Goal: Information Seeking & Learning: Learn about a topic

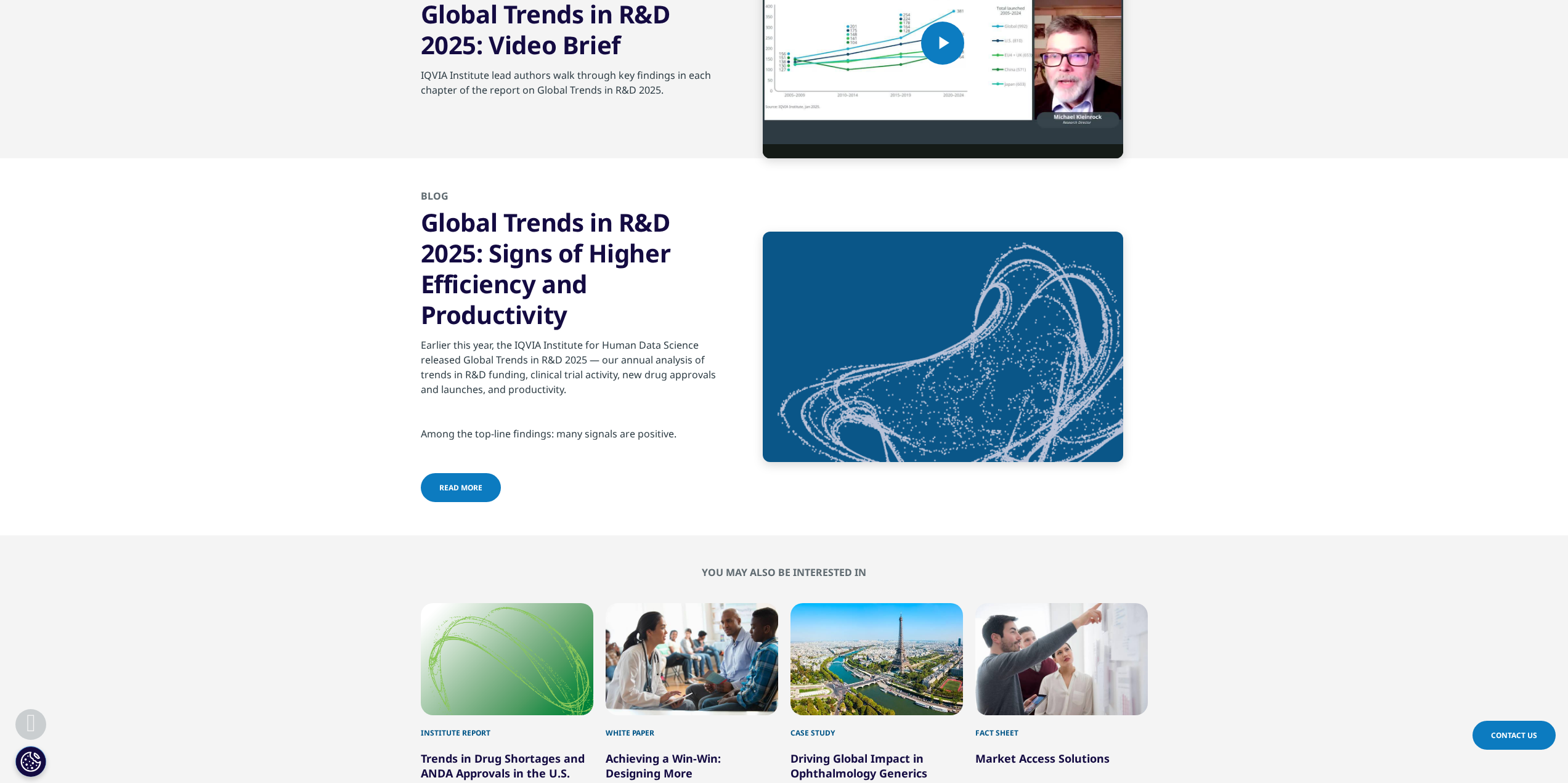
scroll to position [3671, 0]
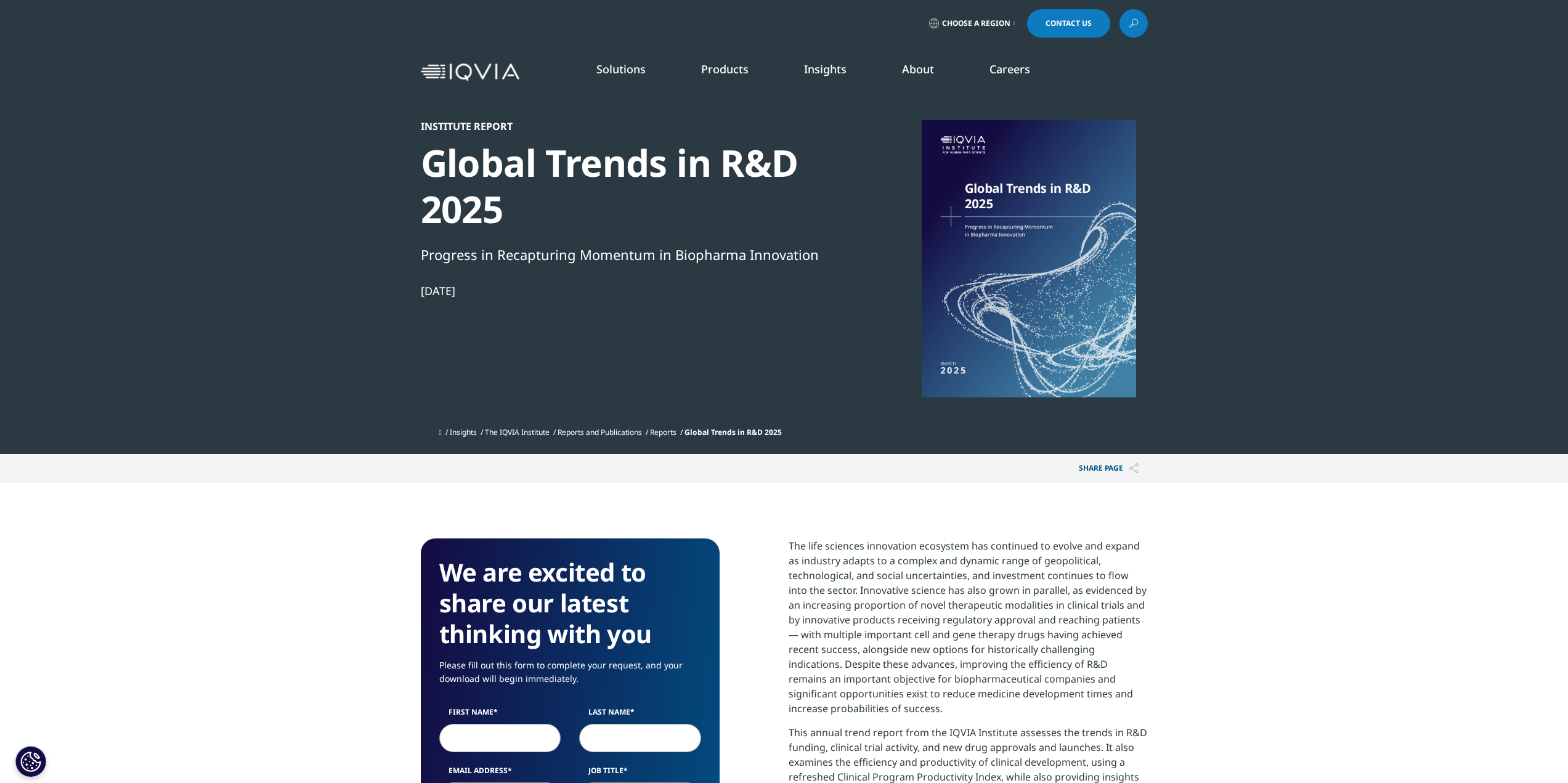
click at [965, 573] on p "The life sciences innovation ecosystem has continued to evolve and expand as in…" at bounding box center [968, 632] width 359 height 187
click at [1055, 260] on div at bounding box center [1029, 258] width 238 height 277
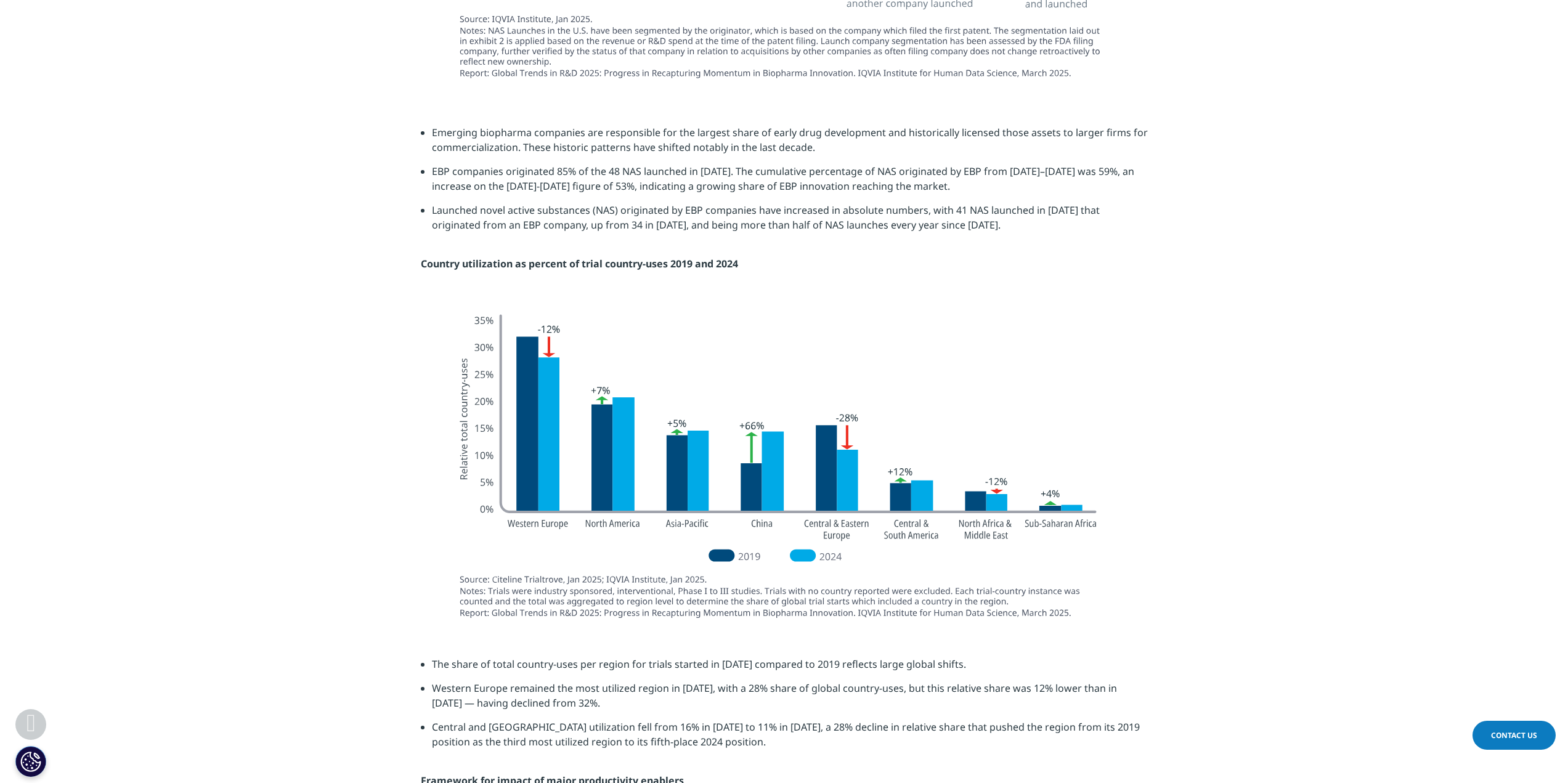
scroll to position [3080, 0]
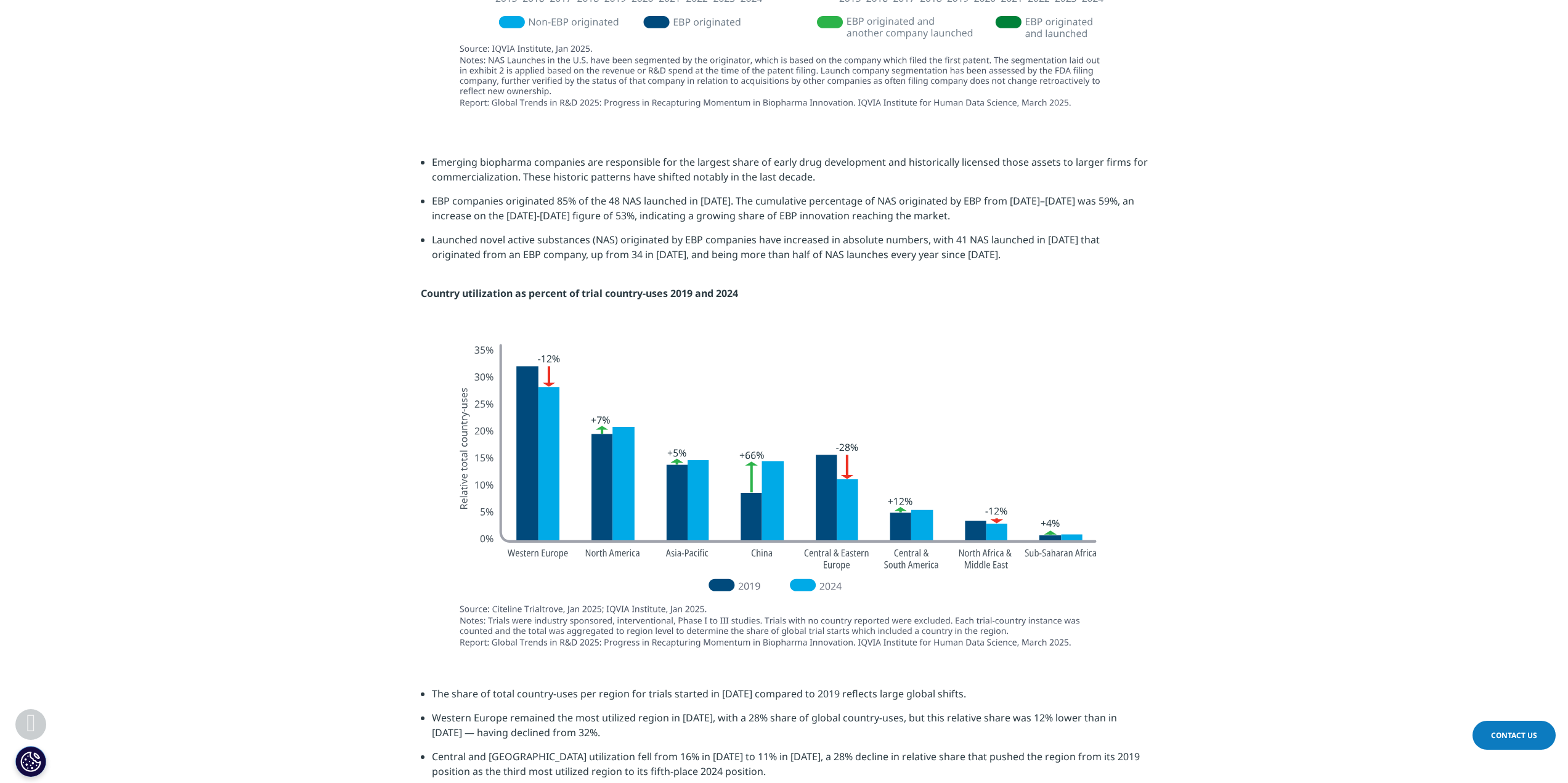
click at [285, 396] on section at bounding box center [784, 493] width 1568 height 324
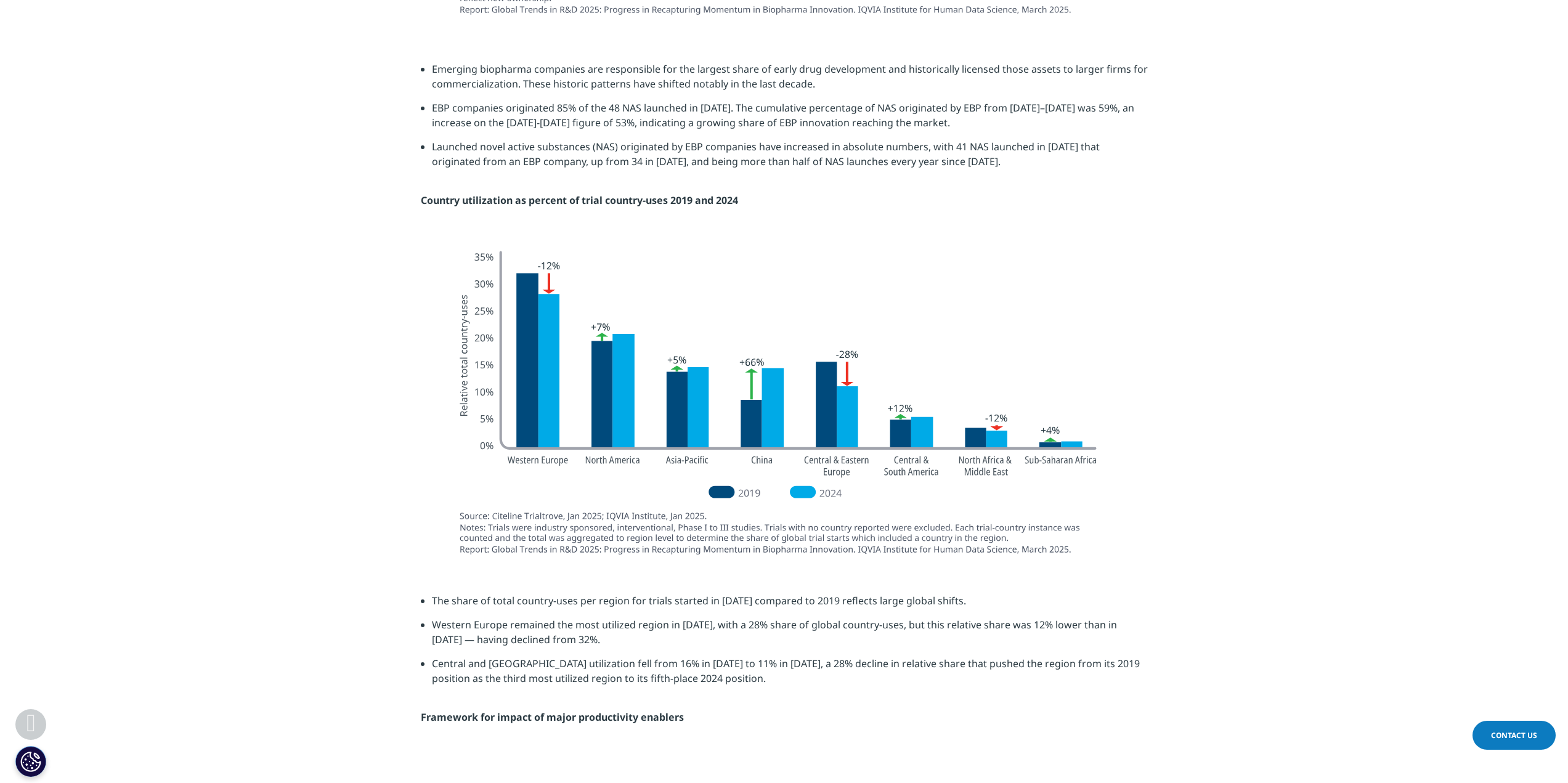
scroll to position [3203, 0]
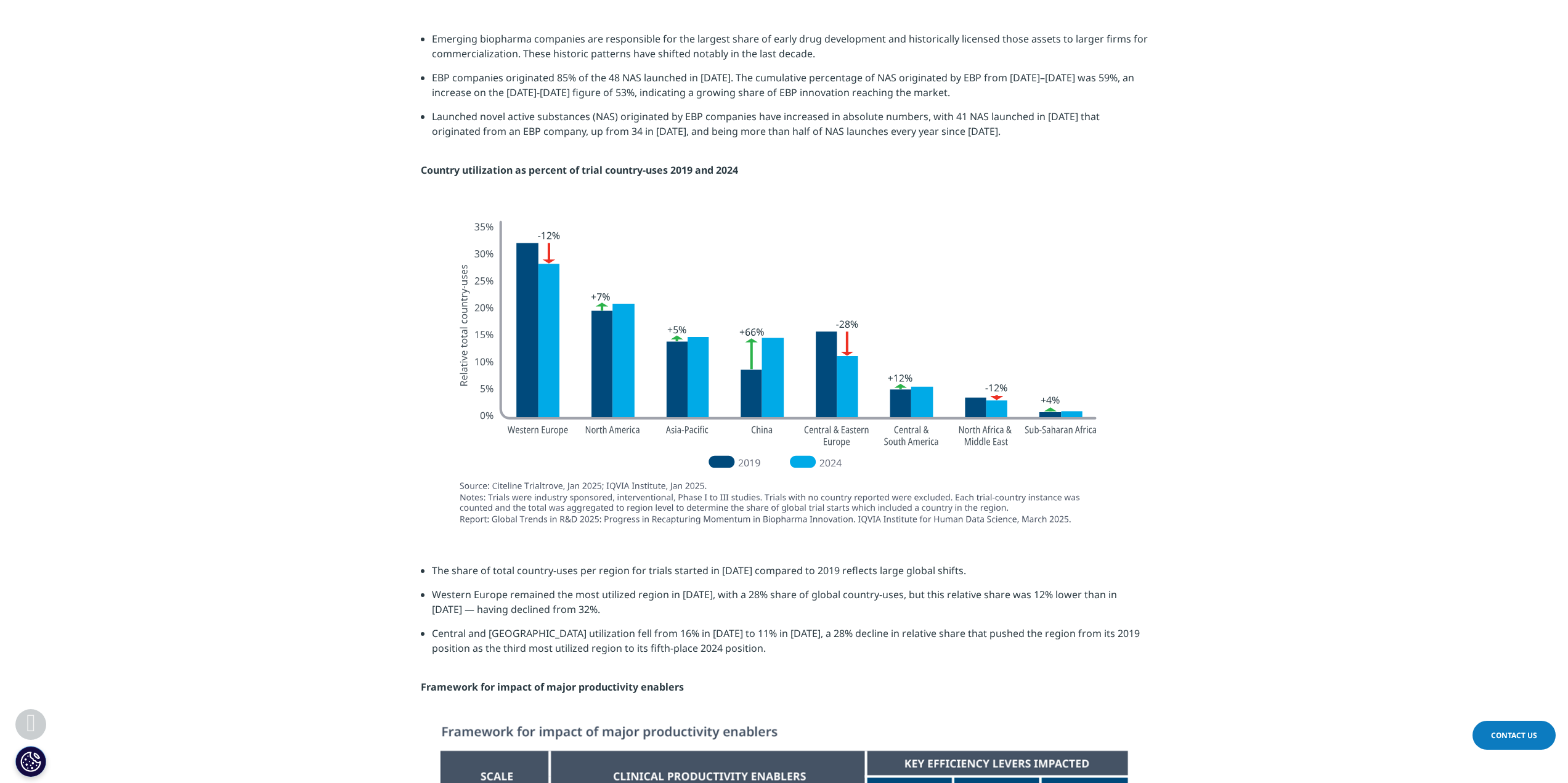
click at [265, 270] on section at bounding box center [784, 370] width 1568 height 324
